Goal: Task Accomplishment & Management: Use online tool/utility

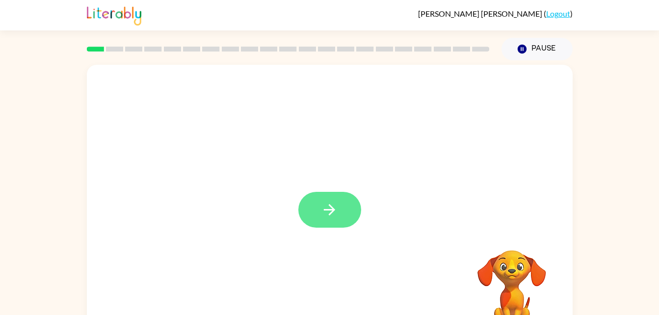
click at [332, 207] on icon "button" at bounding box center [329, 209] width 11 height 11
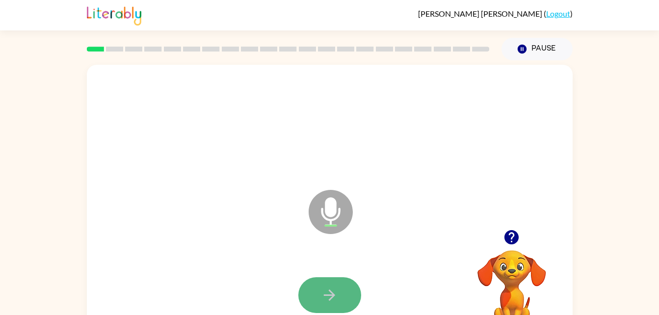
click at [336, 290] on icon "button" at bounding box center [329, 294] width 17 height 17
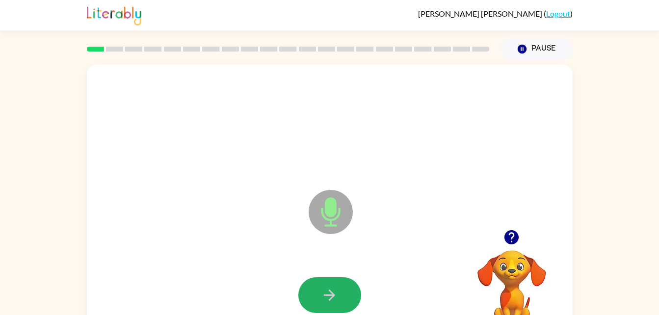
click at [336, 290] on icon "button" at bounding box center [329, 294] width 17 height 17
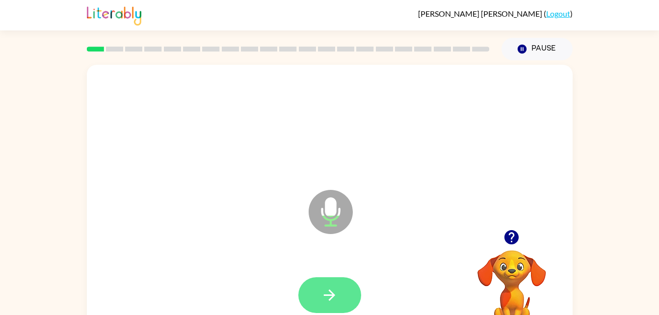
click at [335, 291] on icon "button" at bounding box center [329, 294] width 17 height 17
drag, startPoint x: 335, startPoint y: 291, endPoint x: 255, endPoint y: 258, distance: 86.2
click at [255, 258] on div at bounding box center [330, 295] width 466 height 80
click at [314, 301] on button "button" at bounding box center [329, 295] width 63 height 36
click at [324, 292] on icon "button" at bounding box center [329, 294] width 17 height 17
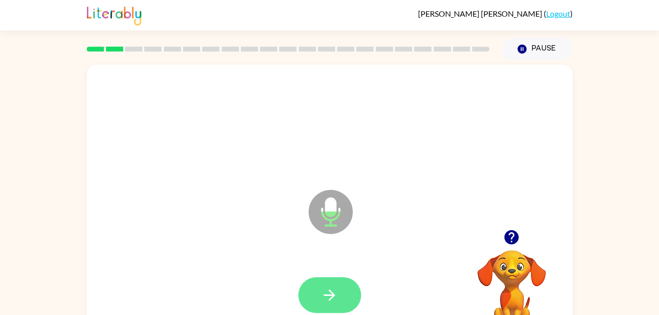
click at [328, 280] on button "button" at bounding box center [329, 295] width 63 height 36
drag, startPoint x: 328, startPoint y: 288, endPoint x: 328, endPoint y: 294, distance: 5.4
click at [328, 294] on icon "button" at bounding box center [329, 294] width 17 height 17
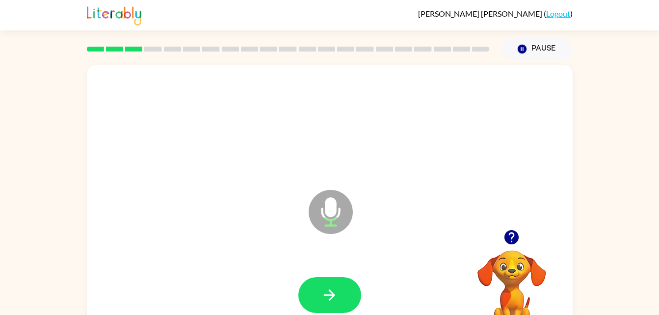
drag, startPoint x: 328, startPoint y: 294, endPoint x: 317, endPoint y: 307, distance: 16.8
click at [317, 307] on button "button" at bounding box center [329, 295] width 63 height 36
drag, startPoint x: 332, startPoint y: 302, endPoint x: 244, endPoint y: 296, distance: 87.5
click at [244, 296] on div at bounding box center [330, 295] width 466 height 80
click at [331, 304] on button "button" at bounding box center [329, 295] width 63 height 36
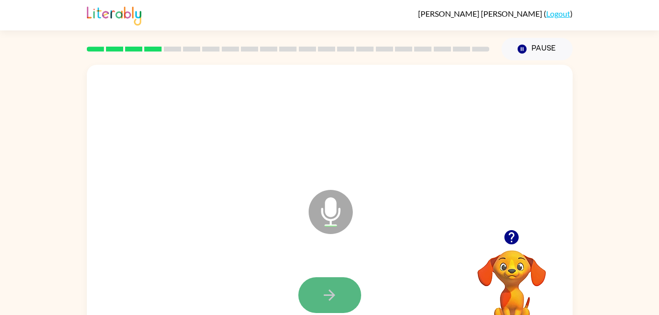
drag, startPoint x: 331, startPoint y: 304, endPoint x: 322, endPoint y: 303, distance: 8.8
click at [322, 303] on icon "button" at bounding box center [329, 294] width 17 height 17
drag, startPoint x: 322, startPoint y: 303, endPoint x: 250, endPoint y: 278, distance: 76.3
click at [250, 278] on div at bounding box center [330, 295] width 466 height 80
click at [332, 294] on icon "button" at bounding box center [329, 294] width 11 height 11
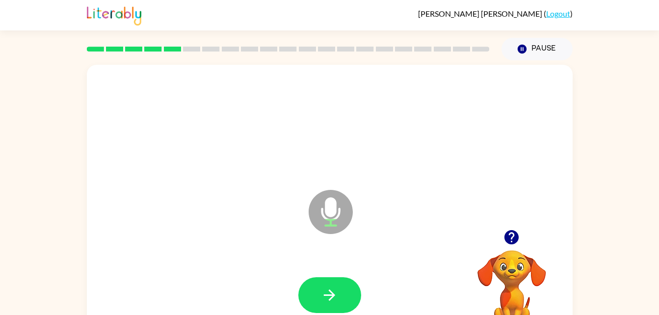
drag, startPoint x: 332, startPoint y: 294, endPoint x: 262, endPoint y: 310, distance: 71.3
click at [262, 310] on div at bounding box center [330, 295] width 466 height 80
click at [333, 296] on icon "button" at bounding box center [329, 294] width 11 height 11
drag, startPoint x: 333, startPoint y: 296, endPoint x: 326, endPoint y: 299, distance: 7.8
click at [326, 299] on icon "button" at bounding box center [329, 294] width 17 height 17
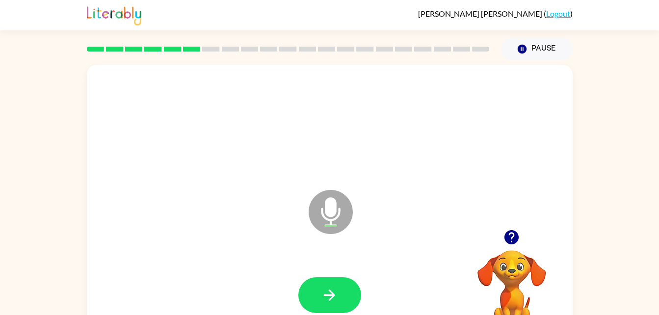
drag, startPoint x: 326, startPoint y: 299, endPoint x: 231, endPoint y: 287, distance: 95.3
click at [231, 287] on div at bounding box center [330, 295] width 466 height 80
click at [511, 240] on icon "button" at bounding box center [511, 237] width 14 height 14
click at [333, 289] on icon "button" at bounding box center [329, 294] width 17 height 17
drag, startPoint x: 339, startPoint y: 292, endPoint x: 315, endPoint y: 298, distance: 24.6
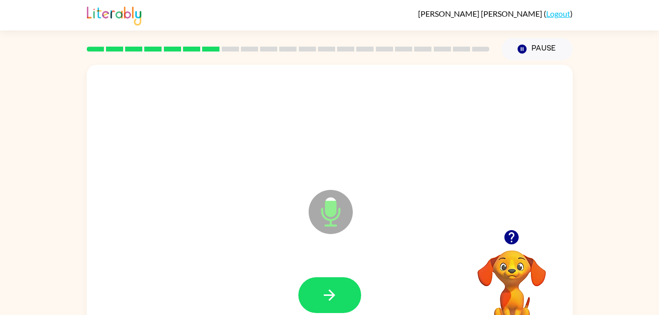
click at [315, 298] on button "button" at bounding box center [329, 295] width 63 height 36
drag, startPoint x: 311, startPoint y: 298, endPoint x: 317, endPoint y: 300, distance: 6.7
click at [317, 300] on button "button" at bounding box center [329, 295] width 63 height 36
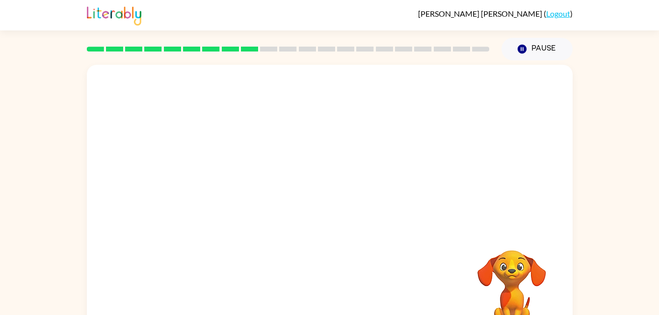
drag, startPoint x: 508, startPoint y: 261, endPoint x: 608, endPoint y: 270, distance: 101.0
click at [608, 270] on div "Your browser must support playing .mp4 files to use Literably. Please try using…" at bounding box center [329, 202] width 659 height 285
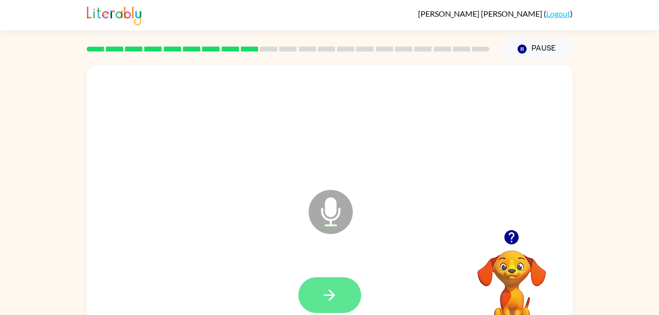
click at [342, 286] on button "button" at bounding box center [329, 295] width 63 height 36
drag, startPoint x: 342, startPoint y: 286, endPoint x: 317, endPoint y: 298, distance: 27.6
click at [317, 298] on button "button" at bounding box center [329, 295] width 63 height 36
drag, startPoint x: 315, startPoint y: 298, endPoint x: 303, endPoint y: 305, distance: 13.6
click at [303, 305] on button "button" at bounding box center [329, 295] width 63 height 36
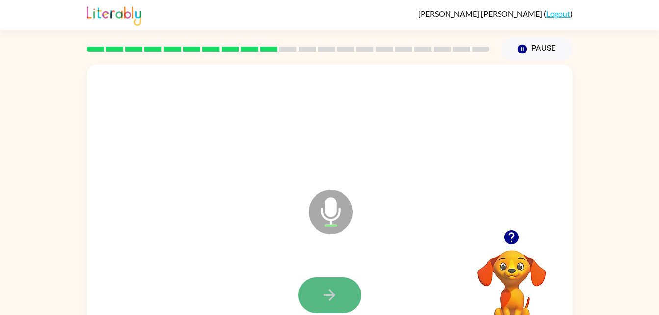
drag, startPoint x: 347, startPoint y: 290, endPoint x: 325, endPoint y: 295, distance: 22.6
click at [325, 295] on icon "button" at bounding box center [329, 294] width 11 height 11
drag, startPoint x: 325, startPoint y: 295, endPoint x: 316, endPoint y: 301, distance: 10.6
click at [316, 301] on button "button" at bounding box center [329, 295] width 63 height 36
drag, startPoint x: 313, startPoint y: 301, endPoint x: 274, endPoint y: 286, distance: 41.7
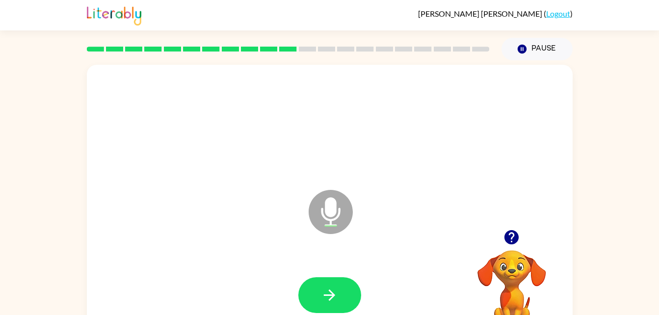
click at [274, 286] on div at bounding box center [330, 295] width 466 height 80
click at [348, 291] on button "button" at bounding box center [329, 295] width 63 height 36
drag, startPoint x: 348, startPoint y: 291, endPoint x: 316, endPoint y: 290, distance: 31.9
click at [316, 290] on button "button" at bounding box center [329, 295] width 63 height 36
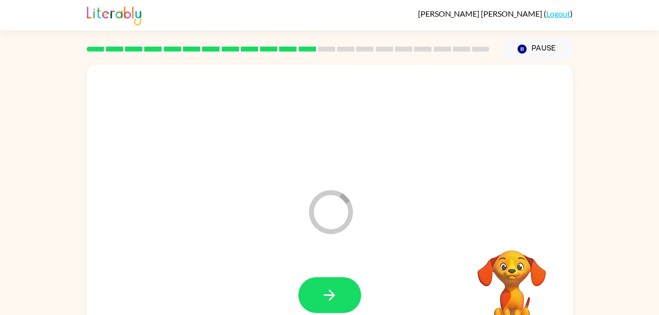
drag, startPoint x: 316, startPoint y: 290, endPoint x: 255, endPoint y: 280, distance: 62.2
click at [255, 280] on div at bounding box center [330, 295] width 466 height 80
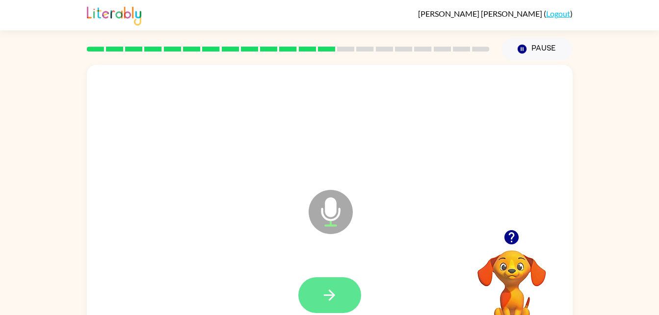
click at [340, 295] on button "button" at bounding box center [329, 295] width 63 height 36
drag, startPoint x: 340, startPoint y: 295, endPoint x: 320, endPoint y: 297, distance: 20.2
click at [320, 297] on button "button" at bounding box center [329, 295] width 63 height 36
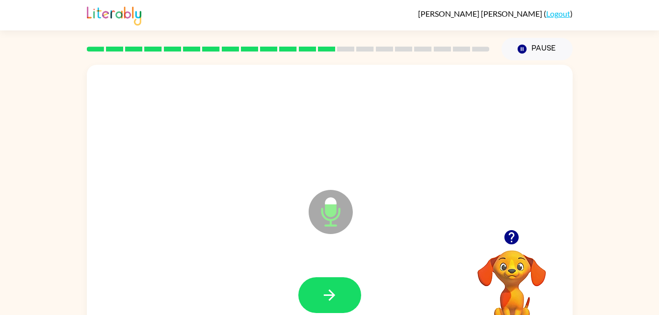
drag, startPoint x: 320, startPoint y: 297, endPoint x: 263, endPoint y: 264, distance: 65.9
click at [263, 264] on div at bounding box center [330, 295] width 466 height 80
click at [345, 304] on button "button" at bounding box center [329, 295] width 63 height 36
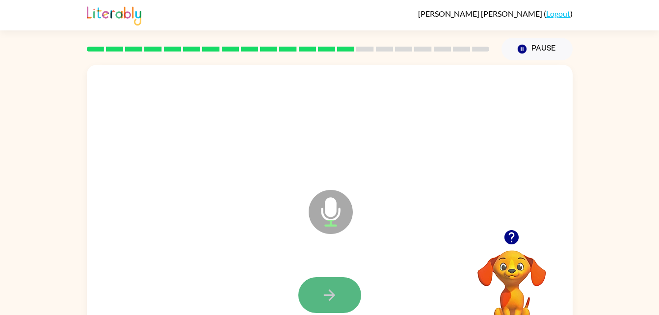
drag, startPoint x: 345, startPoint y: 304, endPoint x: 328, endPoint y: 302, distance: 17.2
click at [328, 302] on icon "button" at bounding box center [329, 294] width 17 height 17
drag, startPoint x: 324, startPoint y: 302, endPoint x: 315, endPoint y: 292, distance: 13.2
click at [315, 292] on button "button" at bounding box center [329, 295] width 63 height 36
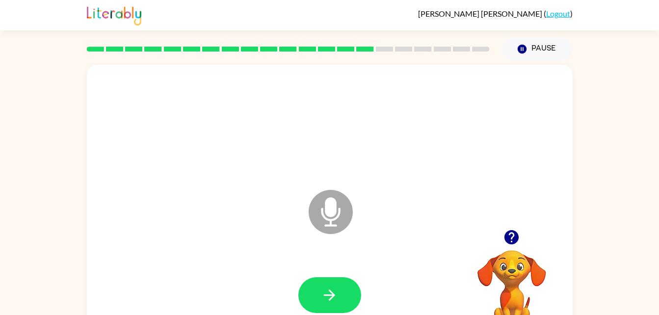
click at [509, 236] on icon "button" at bounding box center [511, 237] width 14 height 14
click at [323, 302] on icon "button" at bounding box center [329, 294] width 17 height 17
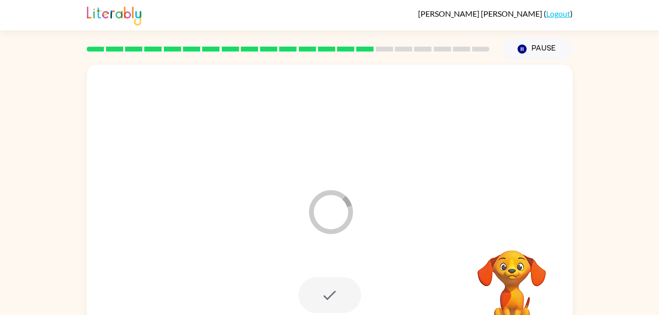
click at [323, 302] on div at bounding box center [329, 295] width 63 height 36
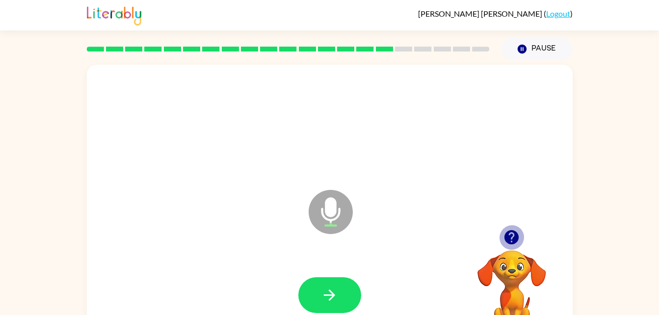
click at [515, 243] on icon "button" at bounding box center [511, 237] width 14 height 14
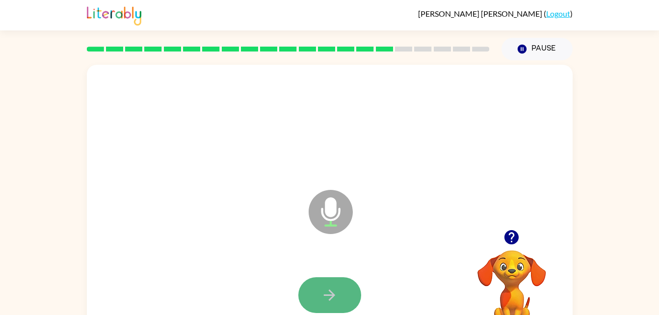
click at [344, 289] on button "button" at bounding box center [329, 295] width 63 height 36
click at [510, 232] on icon "button" at bounding box center [511, 237] width 14 height 14
click at [311, 273] on div at bounding box center [330, 295] width 466 height 80
click at [320, 299] on button "button" at bounding box center [329, 295] width 63 height 36
drag, startPoint x: 330, startPoint y: 295, endPoint x: 327, endPoint y: 302, distance: 6.8
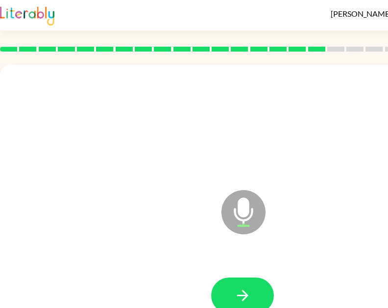
drag, startPoint x: 327, startPoint y: 302, endPoint x: 315, endPoint y: 292, distance: 15.0
click at [315, 292] on div at bounding box center [243, 295] width 466 height 80
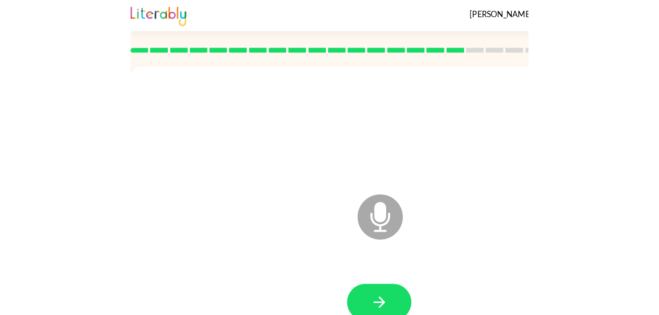
scroll to position [21, 0]
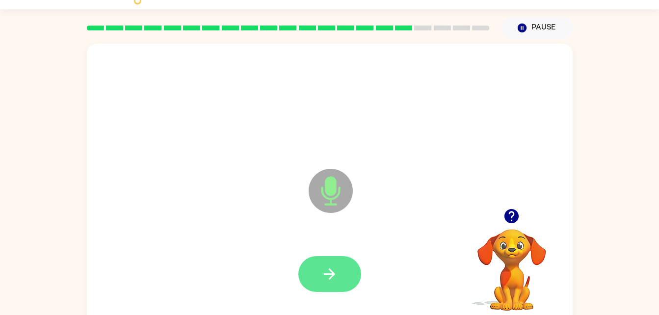
click at [335, 270] on icon "button" at bounding box center [329, 273] width 17 height 17
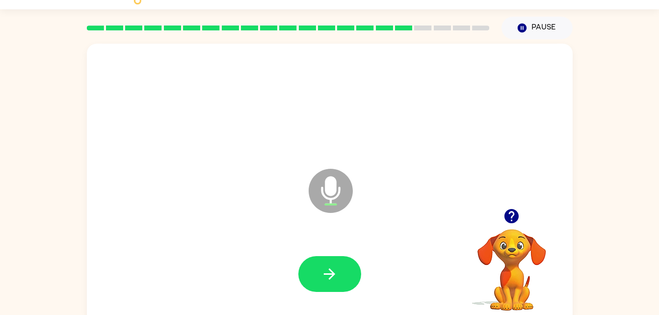
click at [505, 214] on icon "button" at bounding box center [511, 216] width 14 height 14
drag, startPoint x: 322, startPoint y: 255, endPoint x: 321, endPoint y: 283, distance: 28.5
click at [321, 283] on button "button" at bounding box center [329, 274] width 63 height 36
drag, startPoint x: 321, startPoint y: 283, endPoint x: 316, endPoint y: 276, distance: 8.7
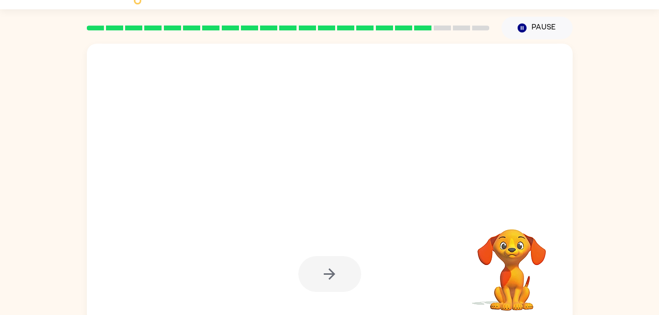
drag, startPoint x: 316, startPoint y: 276, endPoint x: 537, endPoint y: 216, distance: 229.2
click at [537, 216] on video "Your browser must support playing .mp4 files to use Literably. Please try using…" at bounding box center [512, 263] width 98 height 98
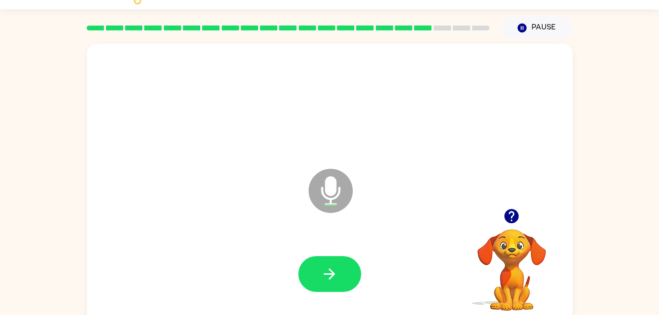
click at [508, 217] on icon "button" at bounding box center [511, 216] width 14 height 14
click at [329, 270] on icon "button" at bounding box center [329, 273] width 17 height 17
drag, startPoint x: 329, startPoint y: 270, endPoint x: 310, endPoint y: 279, distance: 20.4
click at [310, 279] on button "button" at bounding box center [329, 274] width 63 height 36
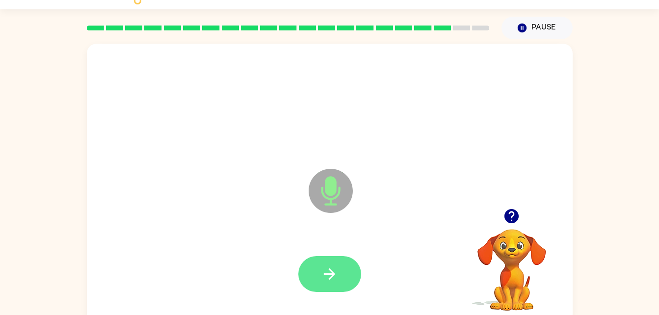
click at [321, 272] on icon "button" at bounding box center [329, 273] width 17 height 17
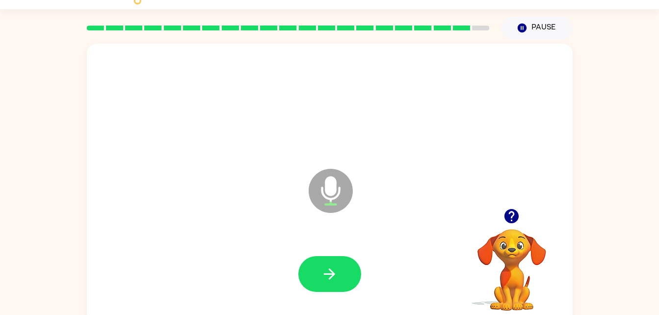
drag, startPoint x: 321, startPoint y: 272, endPoint x: 303, endPoint y: 280, distance: 20.0
click at [303, 280] on button "button" at bounding box center [329, 274] width 63 height 36
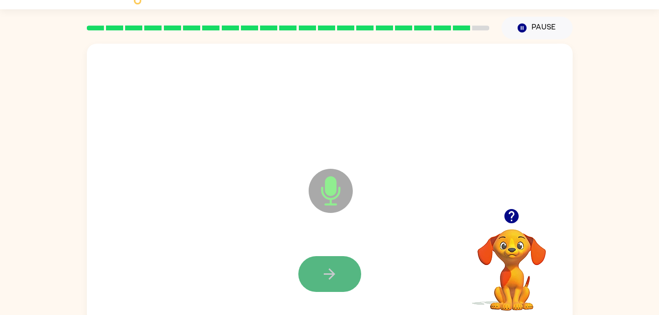
click at [324, 261] on button "button" at bounding box center [329, 274] width 63 height 36
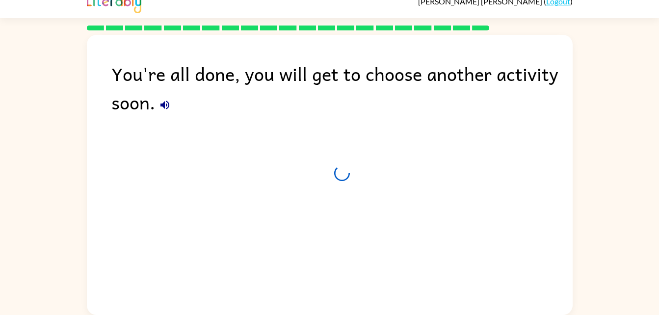
scroll to position [12, 0]
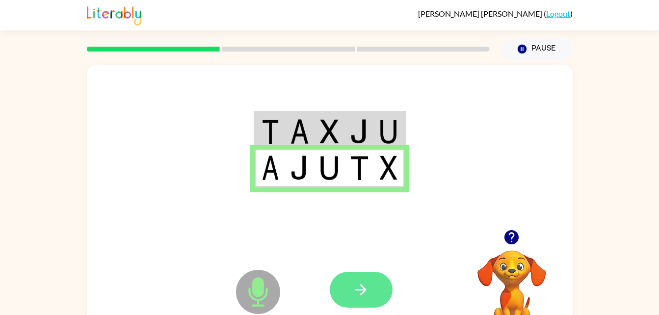
click at [371, 295] on button "button" at bounding box center [361, 290] width 63 height 36
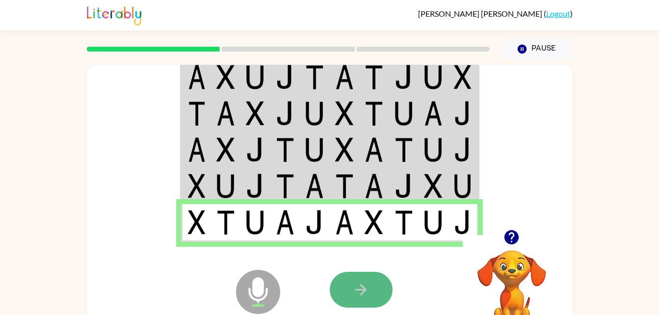
drag, startPoint x: 371, startPoint y: 295, endPoint x: 344, endPoint y: 293, distance: 27.0
click at [344, 293] on button "button" at bounding box center [361, 290] width 63 height 36
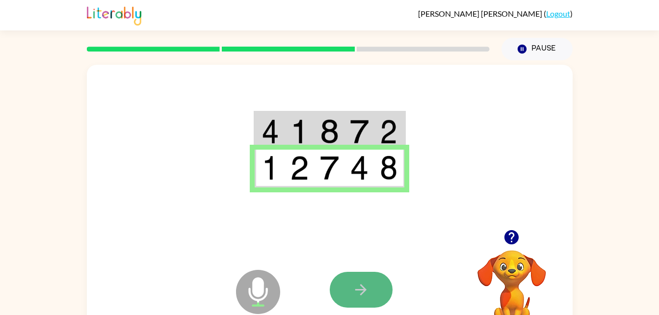
click at [341, 291] on button "button" at bounding box center [361, 290] width 63 height 36
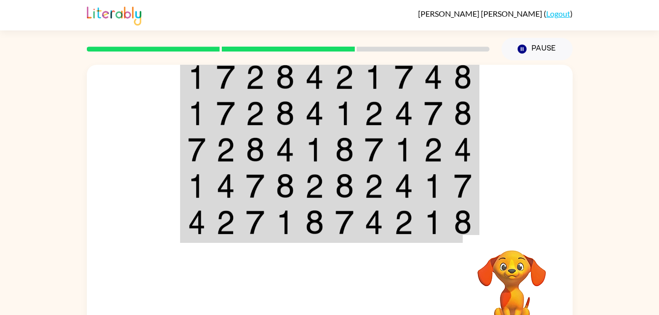
click at [363, 260] on div at bounding box center [402, 289] width 145 height 110
click at [364, 262] on div at bounding box center [402, 289] width 145 height 110
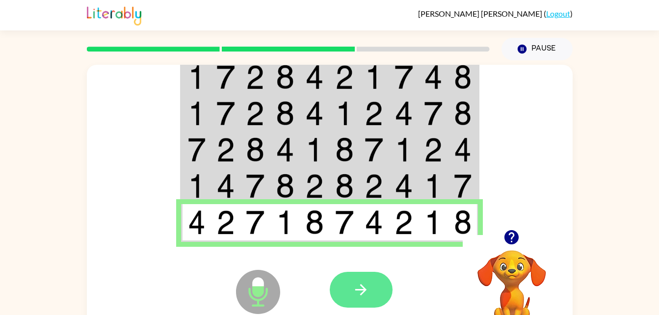
click at [363, 299] on button "button" at bounding box center [361, 290] width 63 height 36
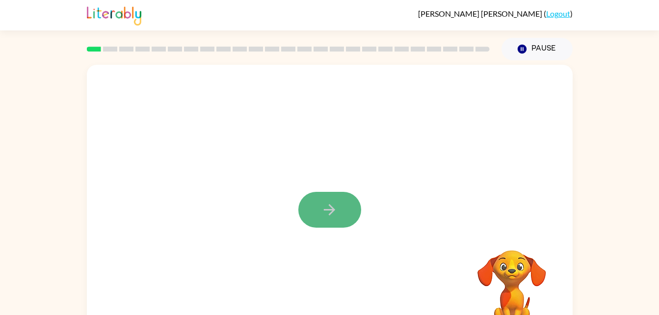
click at [316, 207] on button "button" at bounding box center [329, 210] width 63 height 36
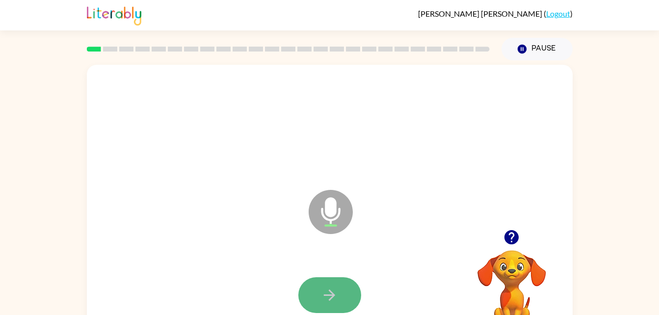
drag, startPoint x: 316, startPoint y: 207, endPoint x: 321, endPoint y: 288, distance: 81.1
click at [321, 288] on icon "button" at bounding box center [329, 294] width 17 height 17
click at [326, 285] on button "button" at bounding box center [329, 295] width 63 height 36
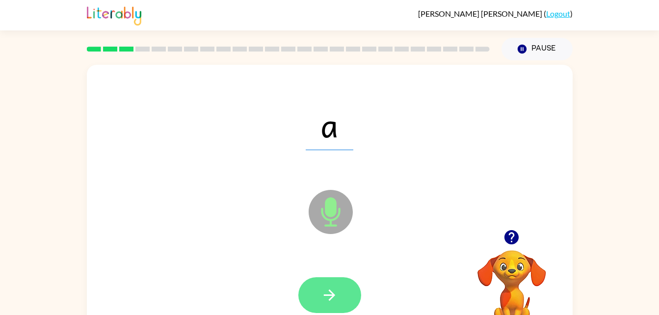
click at [327, 290] on icon "button" at bounding box center [329, 294] width 17 height 17
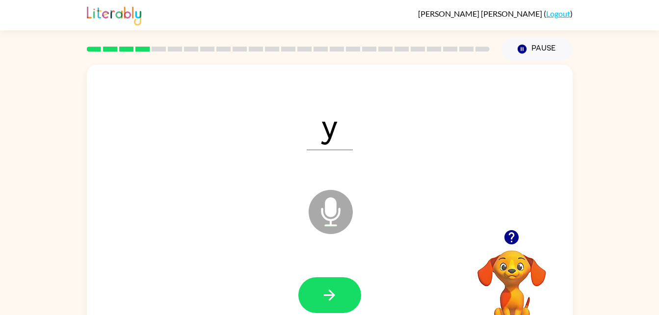
drag, startPoint x: 327, startPoint y: 290, endPoint x: 322, endPoint y: 291, distance: 5.1
click at [322, 291] on icon "button" at bounding box center [329, 294] width 17 height 17
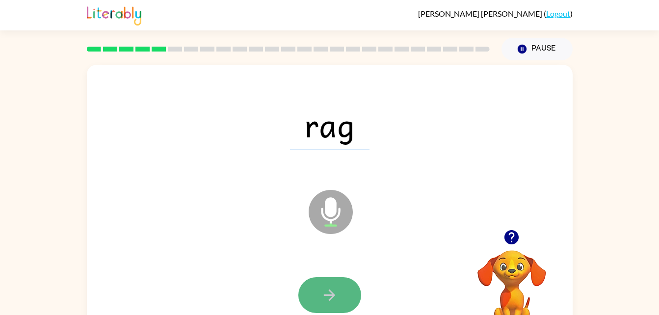
drag, startPoint x: 322, startPoint y: 291, endPoint x: 302, endPoint y: 298, distance: 21.3
click at [302, 298] on button "button" at bounding box center [329, 295] width 63 height 36
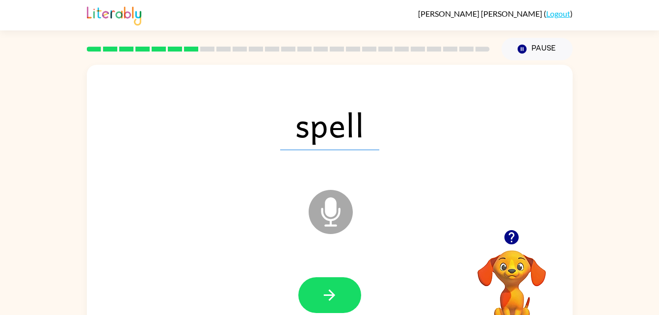
drag, startPoint x: 302, startPoint y: 298, endPoint x: 538, endPoint y: 259, distance: 239.3
click at [538, 259] on video "Your browser must support playing .mp4 files to use Literably. Please try using…" at bounding box center [512, 284] width 98 height 98
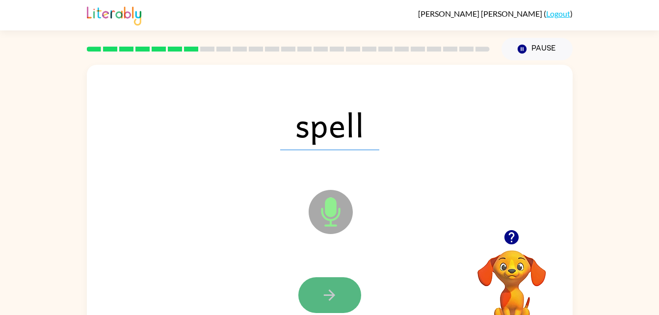
click at [336, 297] on icon "button" at bounding box center [329, 294] width 17 height 17
drag, startPoint x: 336, startPoint y: 297, endPoint x: 324, endPoint y: 304, distance: 14.3
click at [324, 304] on button "button" at bounding box center [329, 295] width 63 height 36
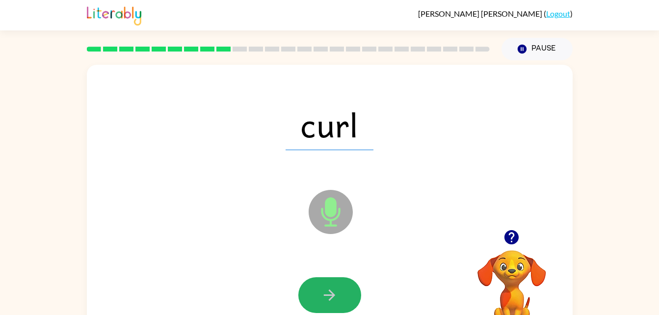
click at [324, 304] on button "button" at bounding box center [329, 295] width 63 height 36
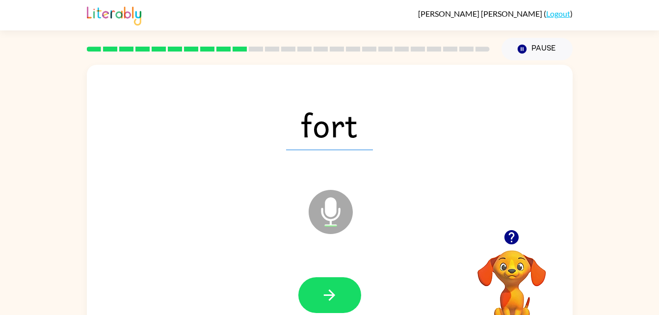
drag, startPoint x: 324, startPoint y: 304, endPoint x: 316, endPoint y: 303, distance: 7.4
click at [316, 303] on button "button" at bounding box center [329, 295] width 63 height 36
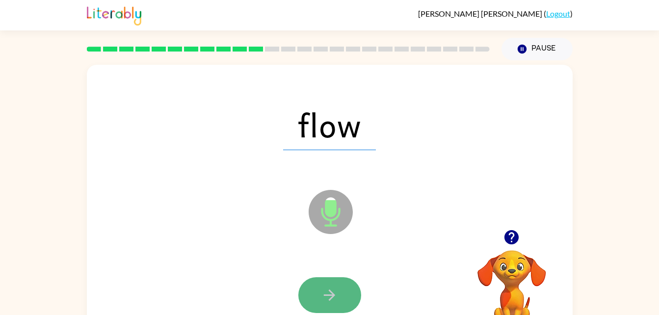
drag, startPoint x: 316, startPoint y: 303, endPoint x: 309, endPoint y: 303, distance: 7.8
click at [309, 303] on button "button" at bounding box center [329, 295] width 63 height 36
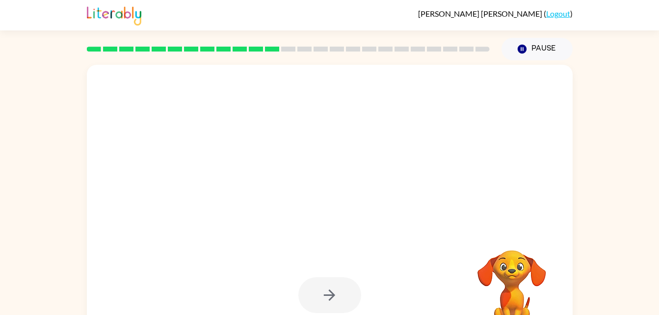
drag, startPoint x: 309, startPoint y: 303, endPoint x: 326, endPoint y: 290, distance: 21.4
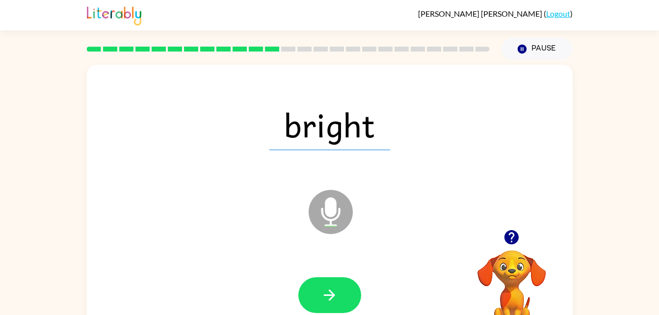
click at [527, 188] on div "bright Microphone The Microphone is here when it is your turn to talk" at bounding box center [330, 205] width 486 height 280
click at [320, 292] on button "button" at bounding box center [329, 295] width 63 height 36
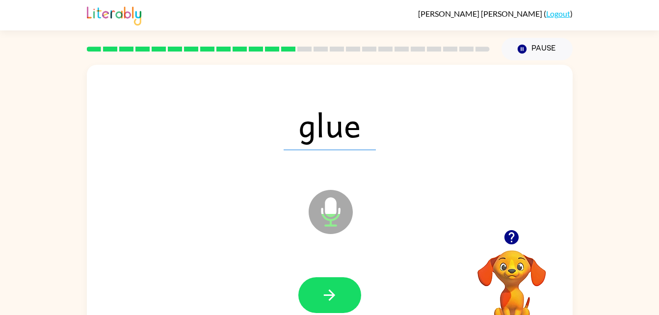
click at [320, 292] on button "button" at bounding box center [329, 295] width 63 height 36
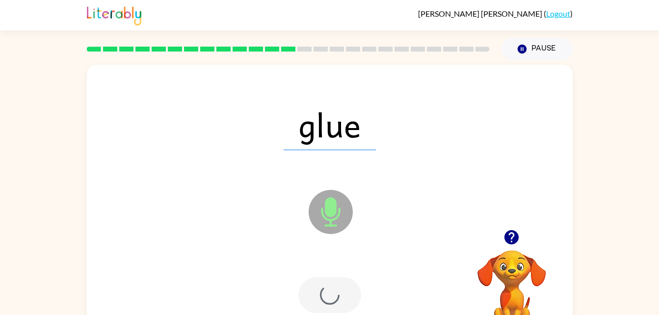
click at [320, 292] on div at bounding box center [329, 295] width 63 height 36
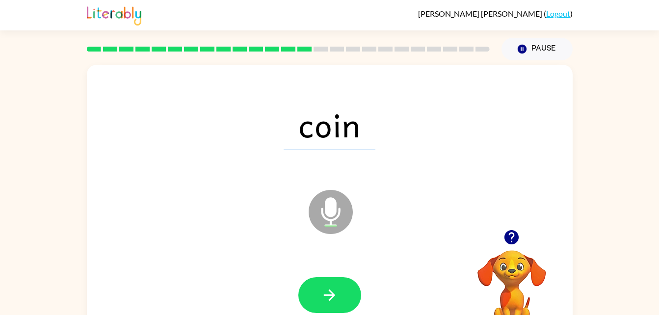
click at [514, 238] on icon "button" at bounding box center [511, 237] width 14 height 14
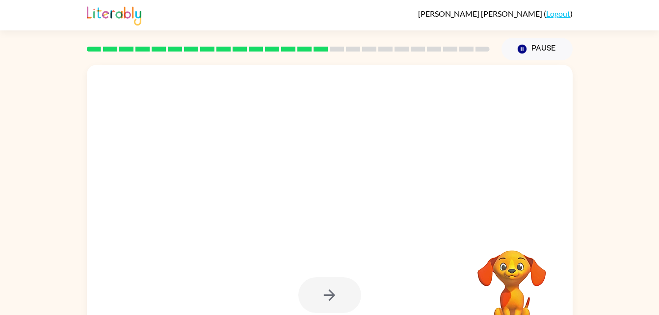
click at [320, 292] on div at bounding box center [329, 295] width 63 height 36
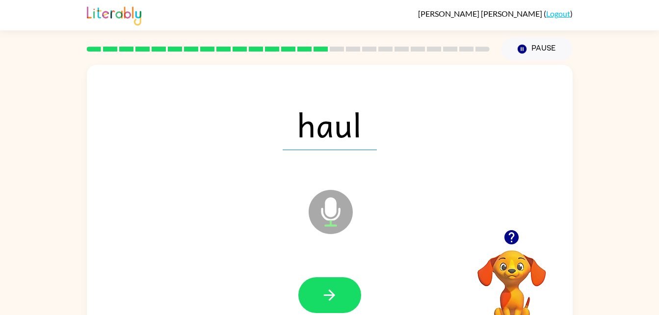
drag, startPoint x: 514, startPoint y: 238, endPoint x: 266, endPoint y: 273, distance: 250.1
click at [266, 273] on div at bounding box center [330, 295] width 466 height 80
click at [335, 302] on icon "button" at bounding box center [329, 294] width 17 height 17
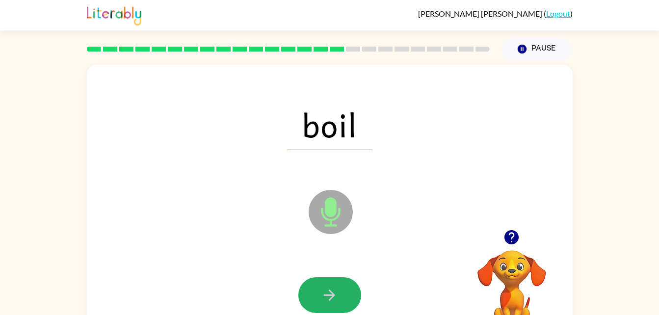
click at [335, 302] on icon "button" at bounding box center [329, 294] width 17 height 17
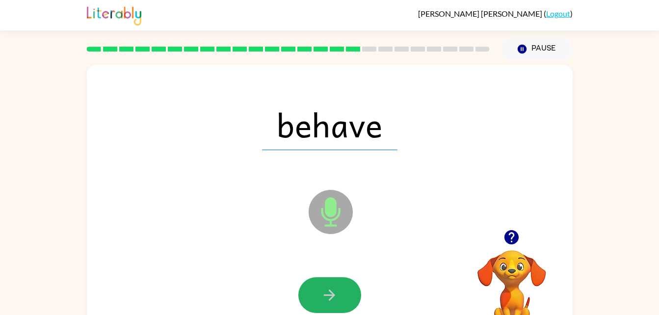
click at [335, 302] on icon "button" at bounding box center [329, 294] width 17 height 17
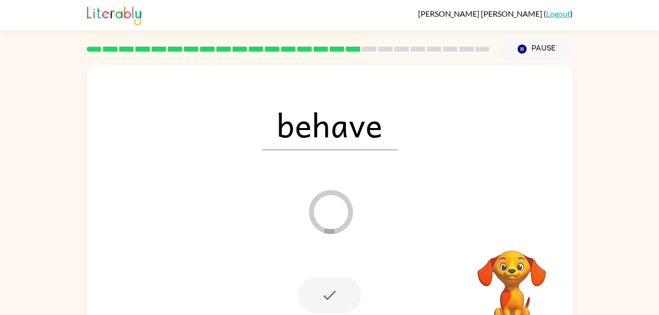
click at [335, 302] on div at bounding box center [329, 295] width 63 height 36
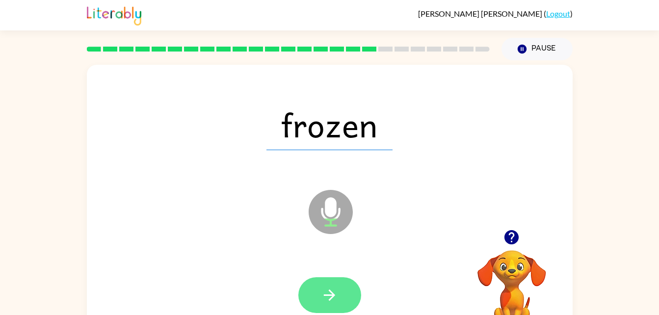
click at [327, 293] on icon "button" at bounding box center [329, 294] width 17 height 17
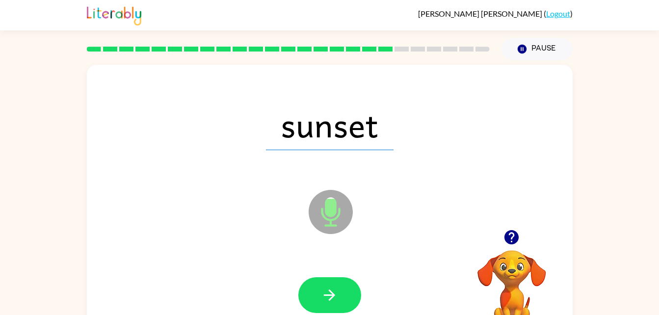
click at [327, 293] on icon "button" at bounding box center [329, 294] width 17 height 17
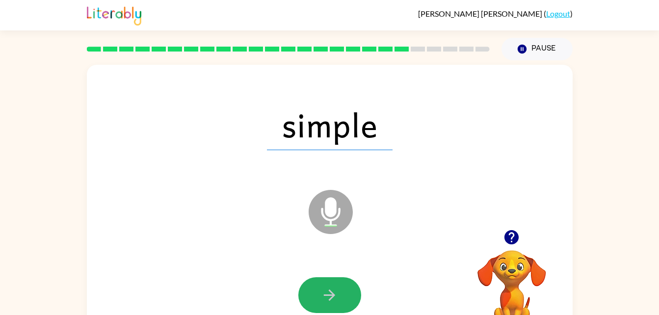
click at [327, 293] on icon "button" at bounding box center [329, 294] width 17 height 17
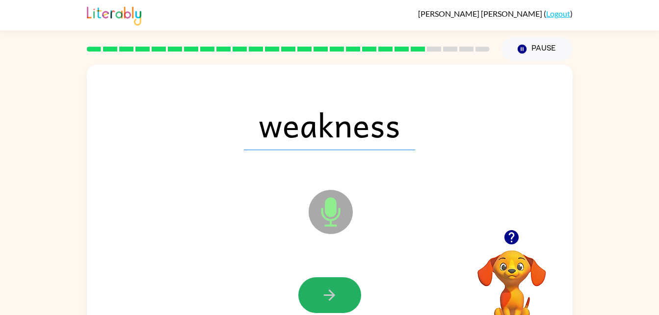
click at [327, 293] on icon "button" at bounding box center [329, 294] width 17 height 17
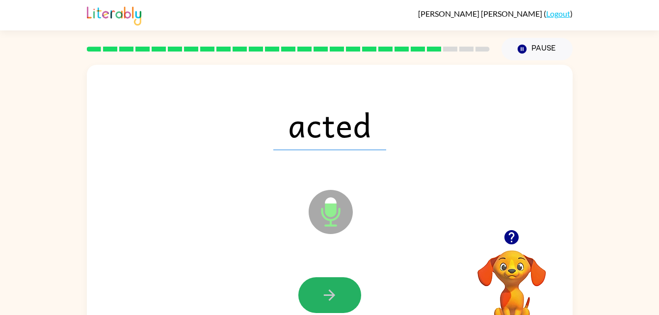
click at [327, 293] on icon "button" at bounding box center [329, 294] width 17 height 17
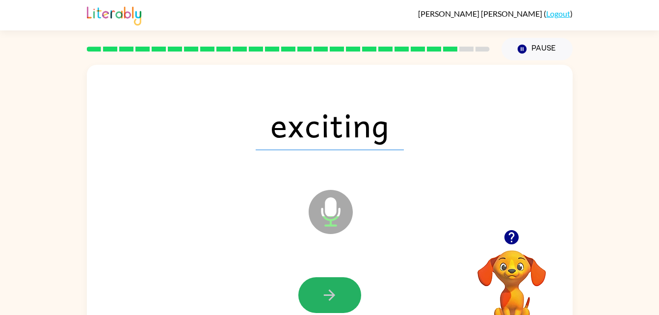
click at [326, 283] on button "button" at bounding box center [329, 295] width 63 height 36
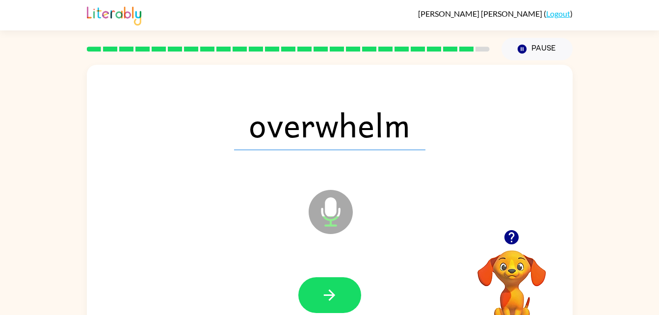
click at [326, 283] on button "button" at bounding box center [329, 295] width 63 height 36
